Goal: Communication & Community: Answer question/provide support

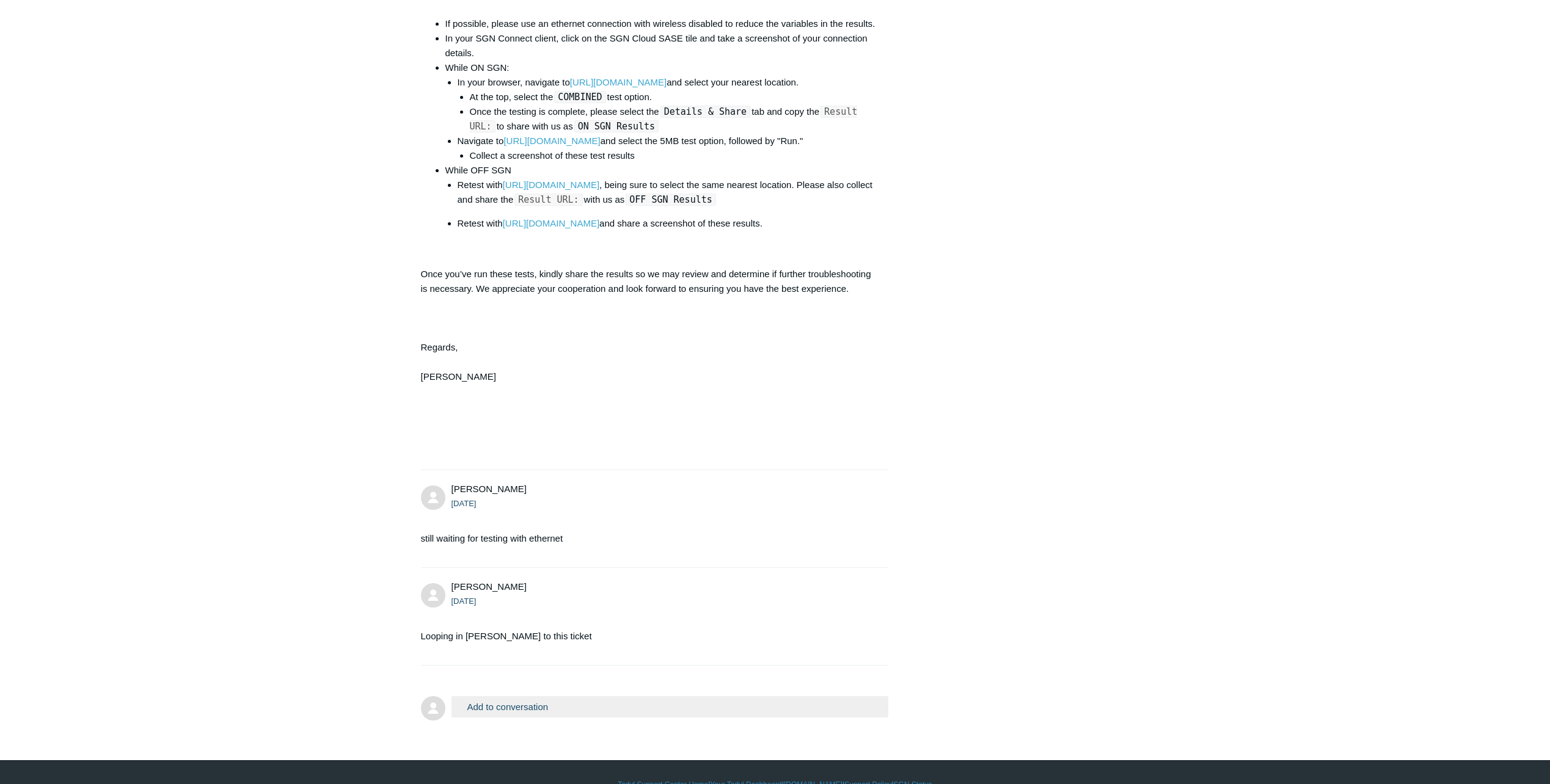
scroll to position [2916, 0]
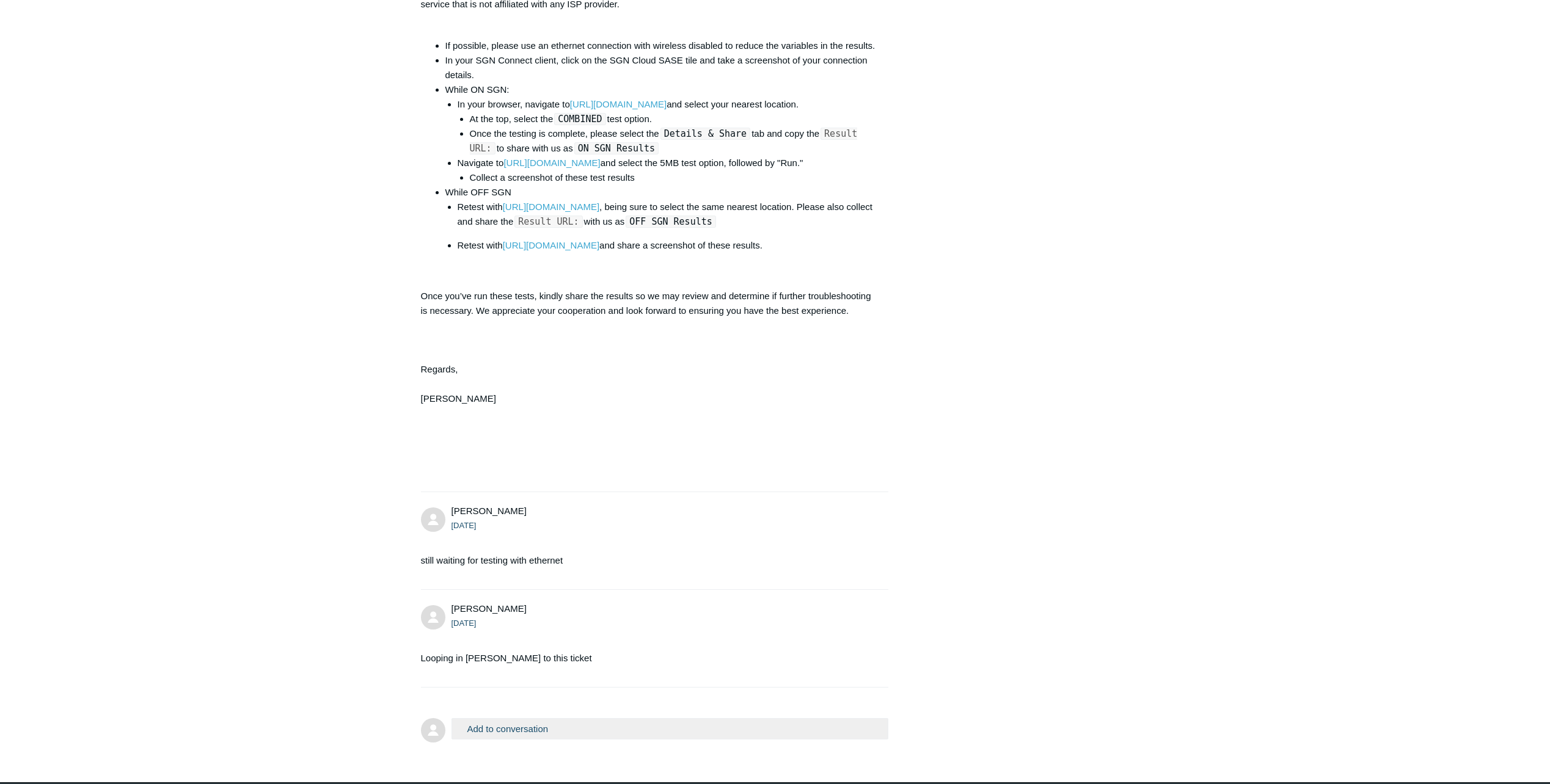
click at [531, 740] on button "Add to conversation" at bounding box center [670, 729] width 438 height 21
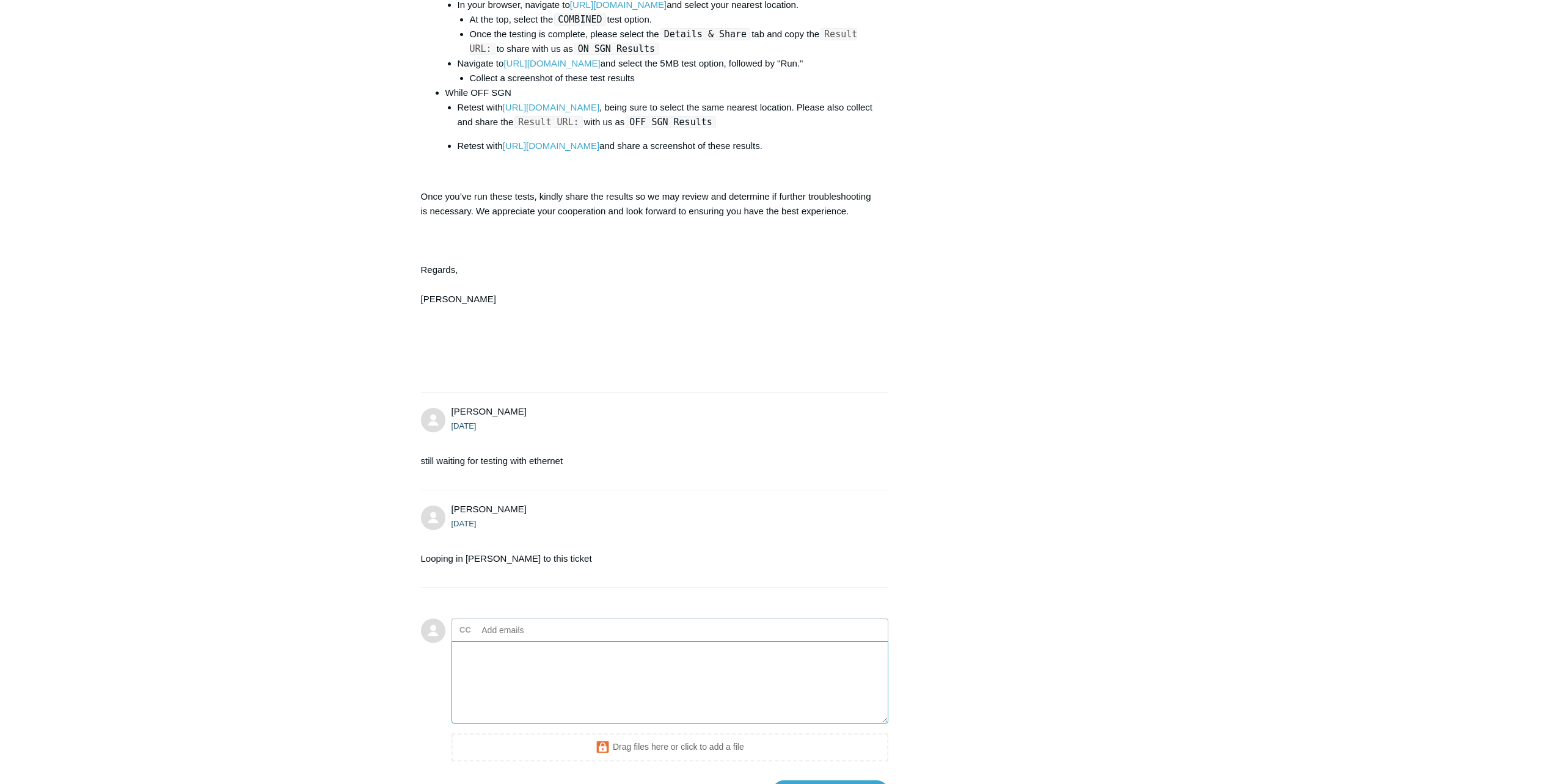
scroll to position [3135, 0]
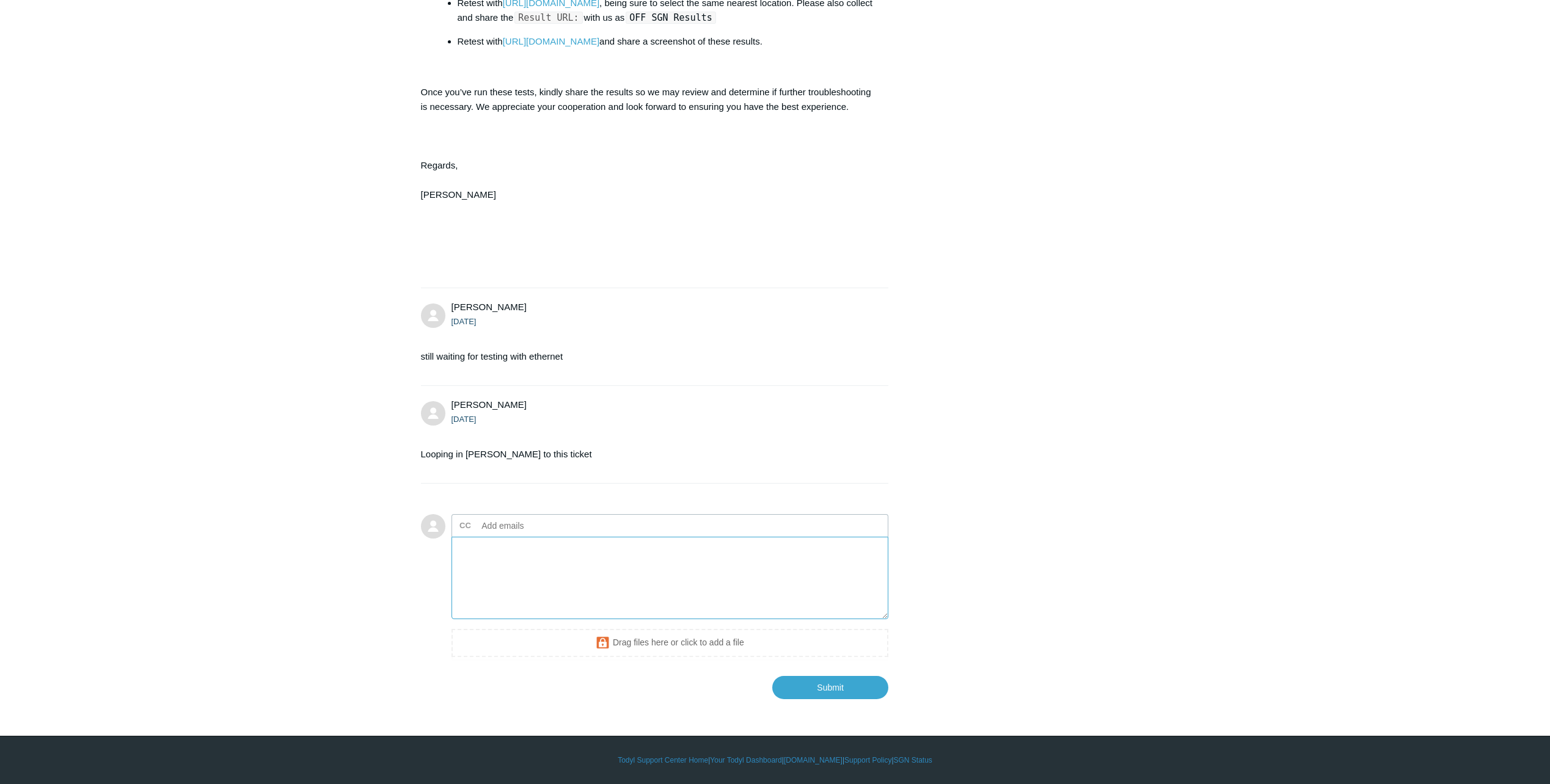
paste textarea "Good Day, The solution of using an ethernet cable is most likely not going to b…"
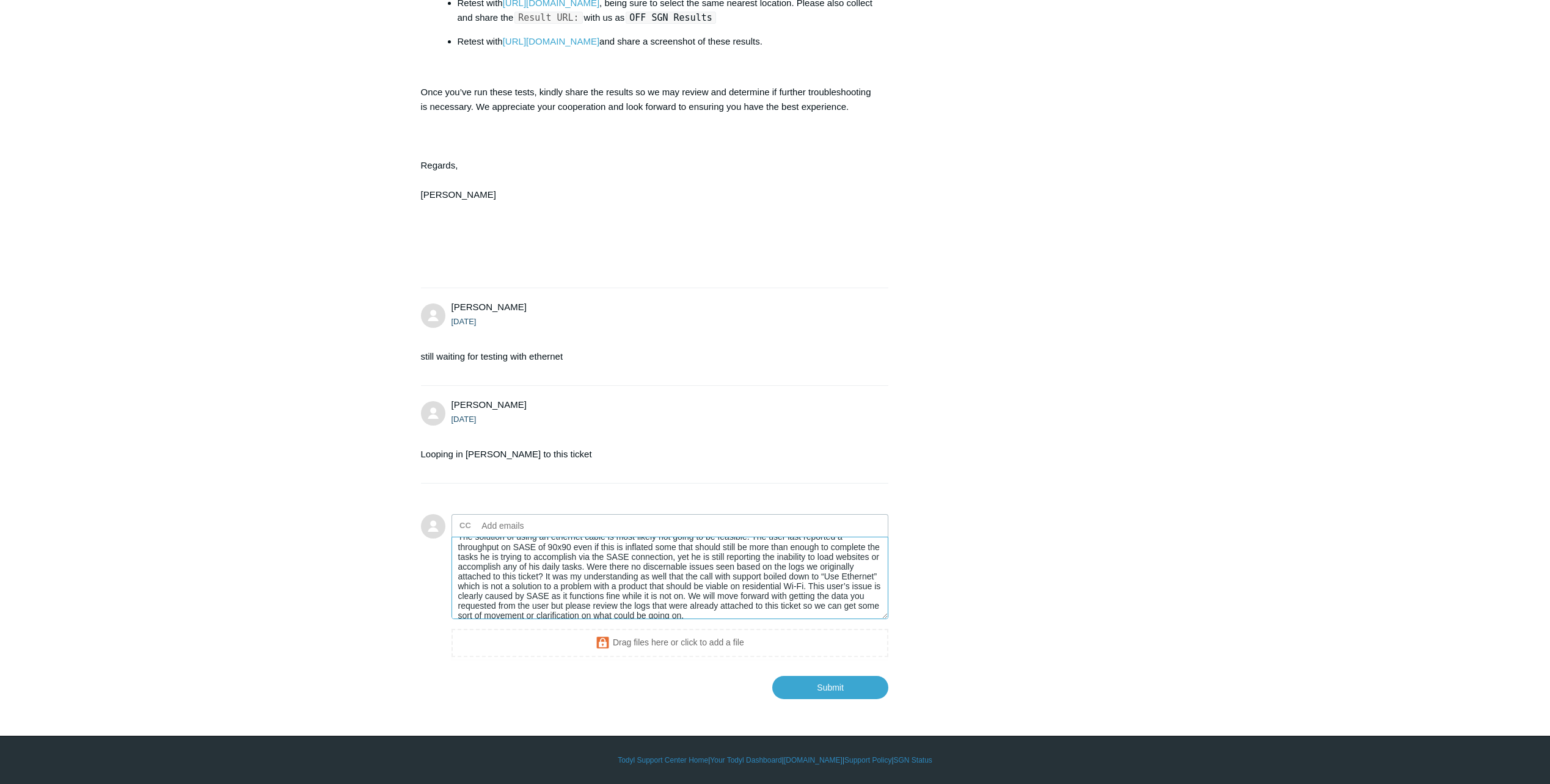
scroll to position [49, 0]
type textarea "Good Day, The solution of using an ethernet cable is most likely not going to b…"
click at [832, 683] on input "Submit" at bounding box center [830, 687] width 116 height 24
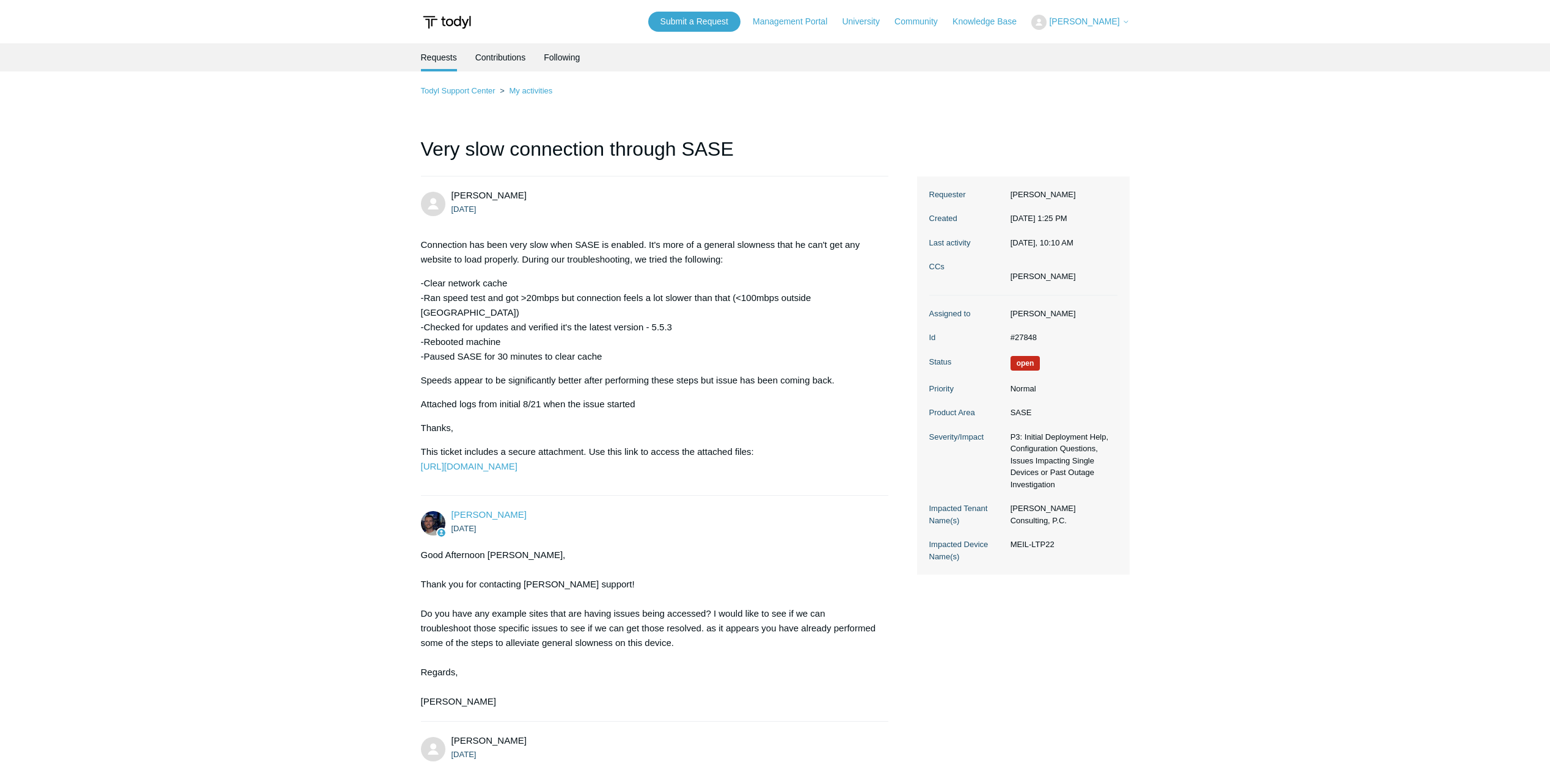
click at [1106, 22] on span "[PERSON_NAME]" at bounding box center [1084, 21] width 70 height 10
click at [1093, 44] on link "My Support Requests" at bounding box center [1092, 48] width 119 height 21
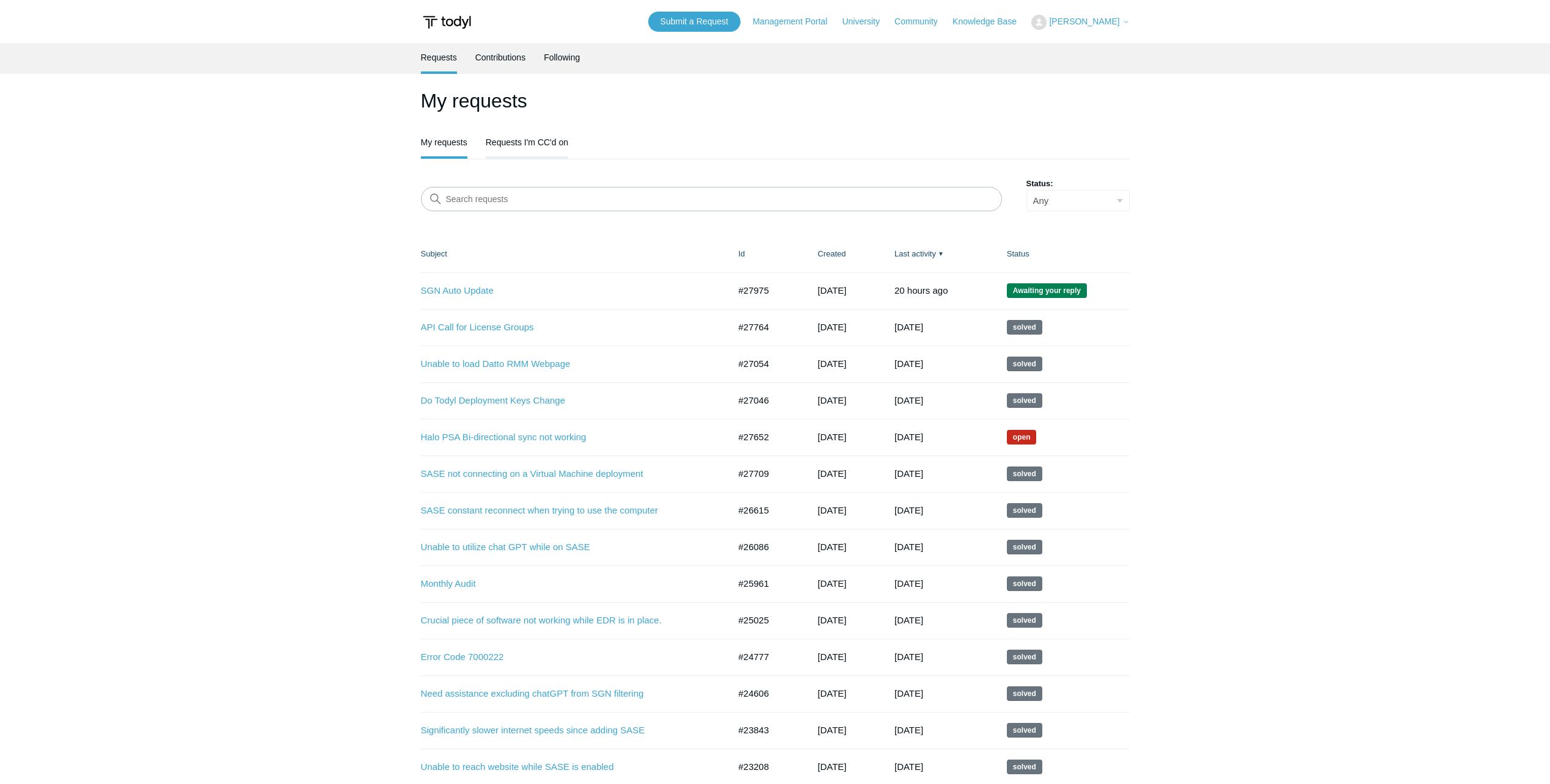
click at [528, 142] on link "Requests I'm CC'd on" at bounding box center [527, 141] width 82 height 26
